Goal: Task Accomplishment & Management: Use online tool/utility

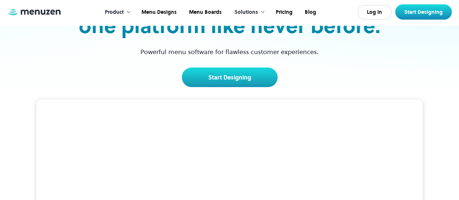
scroll to position [109, 0]
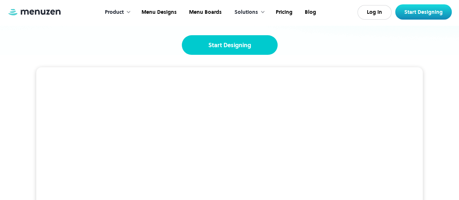
click at [238, 50] on link "Start Designing" at bounding box center [230, 45] width 96 height 20
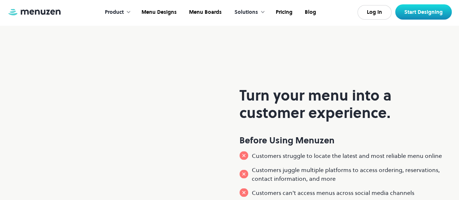
scroll to position [580, 0]
